Goal: Information Seeking & Learning: Find specific fact

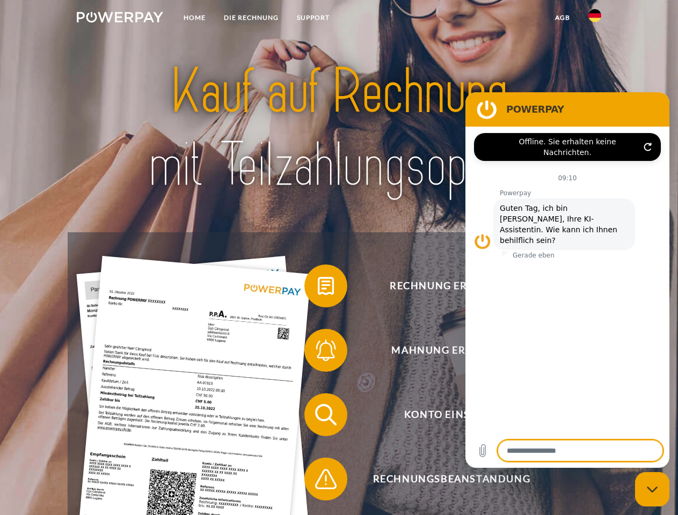
click at [120, 19] on img at bounding box center [120, 17] width 86 height 11
click at [595, 19] on img at bounding box center [594, 15] width 13 height 13
click at [562, 18] on link "agb" at bounding box center [562, 17] width 33 height 19
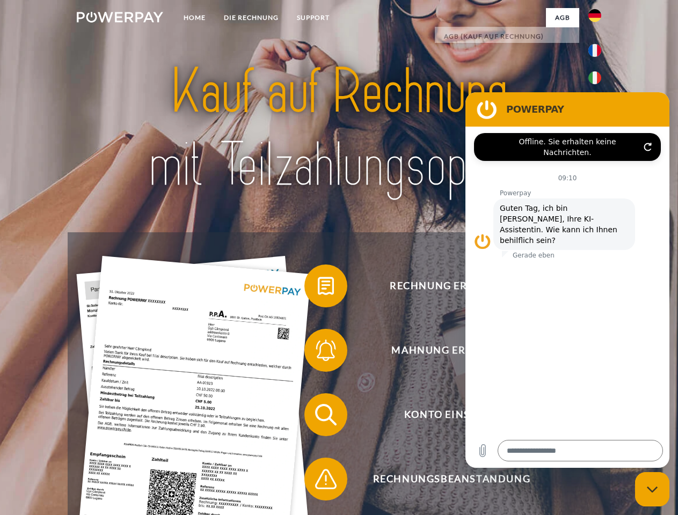
click at [318, 288] on span at bounding box center [310, 286] width 54 height 54
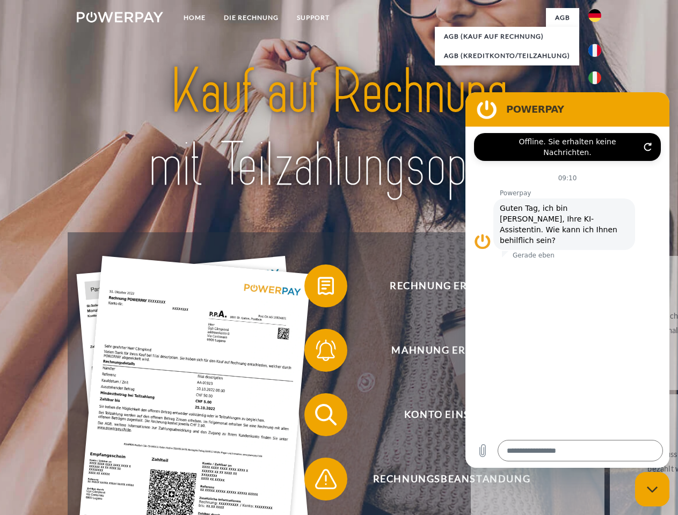
click at [471, 353] on link "zurück" at bounding box center [538, 323] width 134 height 134
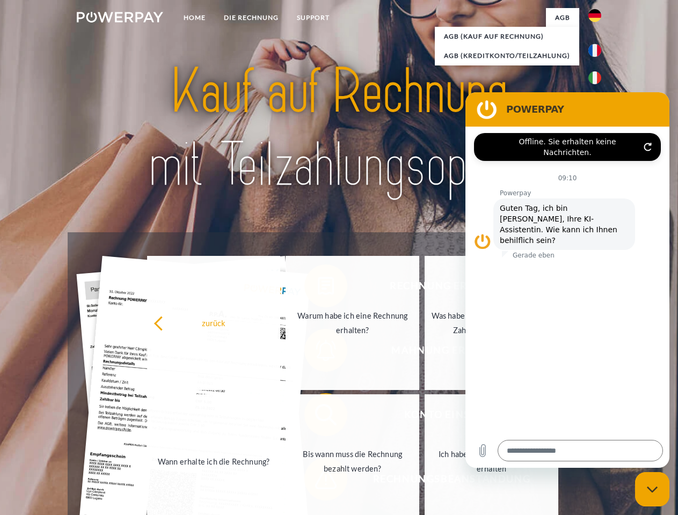
click at [318, 417] on link "Bis wann muss die Rechnung bezahlt werden?" at bounding box center [352, 461] width 134 height 134
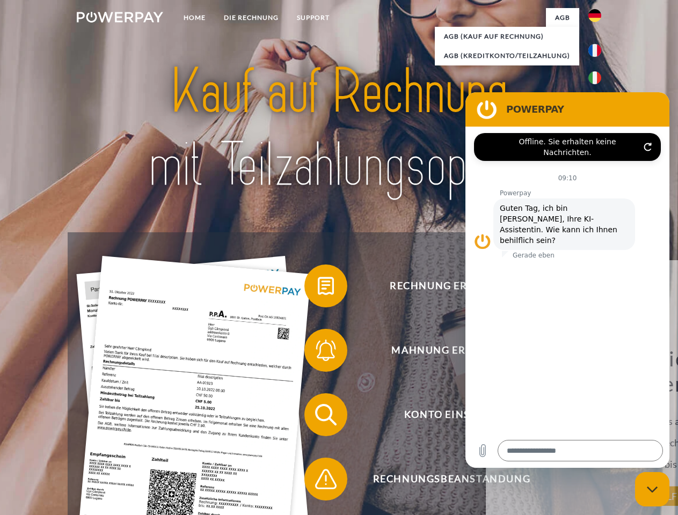
click at [318, 481] on span at bounding box center [310, 479] width 54 height 54
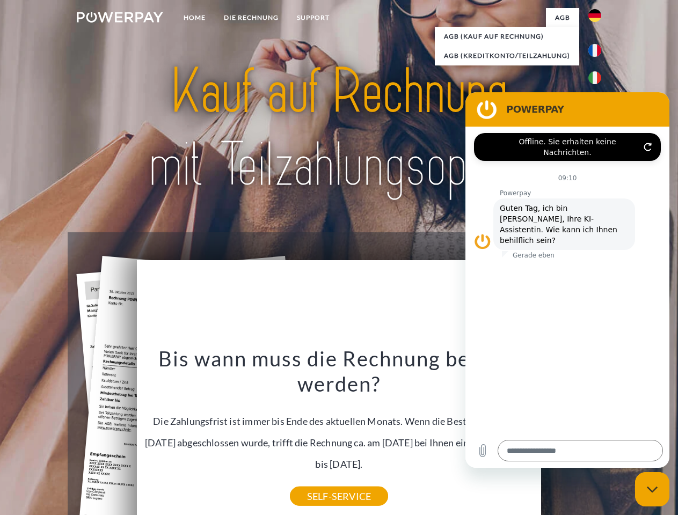
click at [652, 489] on icon "Messaging-Fenster schließen" at bounding box center [652, 489] width 11 height 7
type textarea "*"
